Goal: Information Seeking & Learning: Learn about a topic

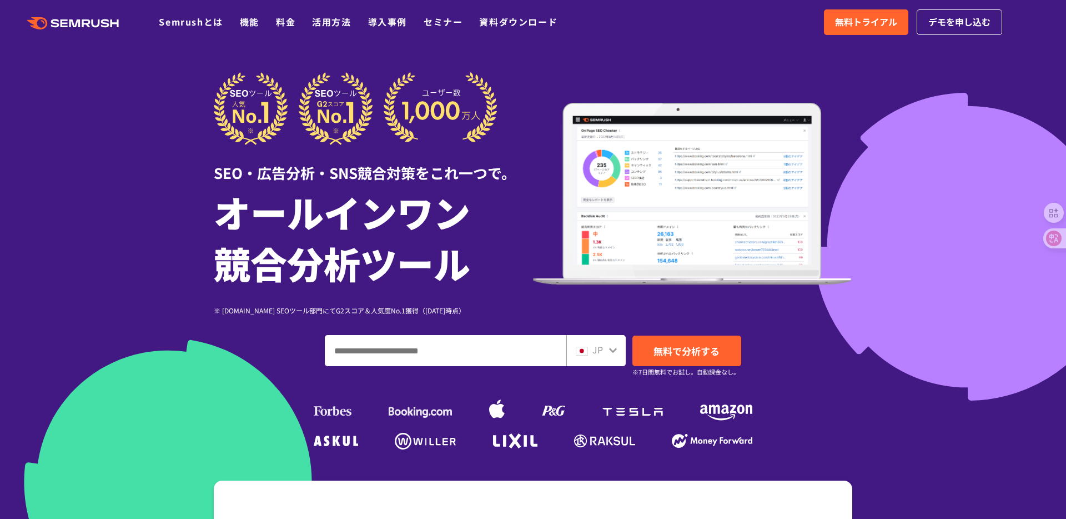
click at [98, 25] on icon ".cls {fill: #FF642D;}" at bounding box center [74, 23] width 126 height 12
click at [928, 94] on div at bounding box center [533, 309] width 1066 height 619
click at [523, 49] on div at bounding box center [533, 309] width 1066 height 619
click at [476, 344] on input "ドメイン、キーワードまたはURLを入力してください" at bounding box center [445, 350] width 240 height 30
